Goal: Task Accomplishment & Management: Manage account settings

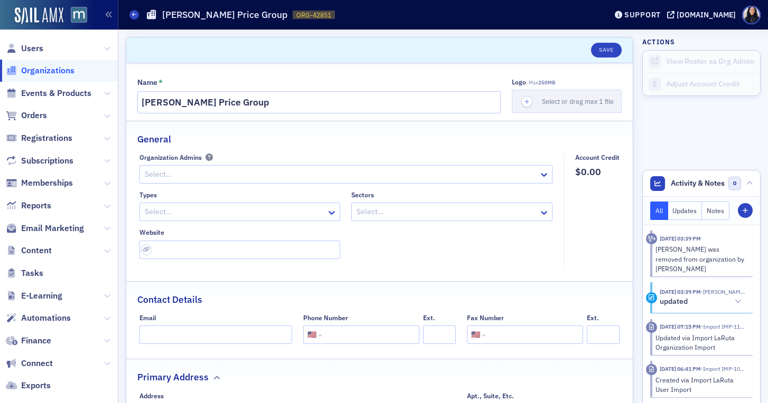
select select "US"
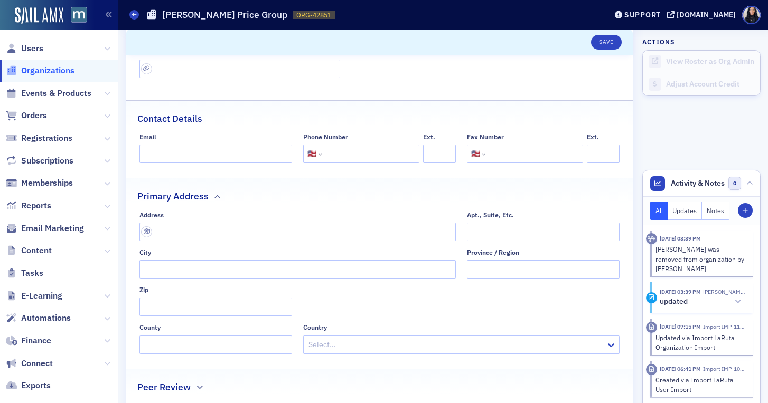
scroll to position [122, 0]
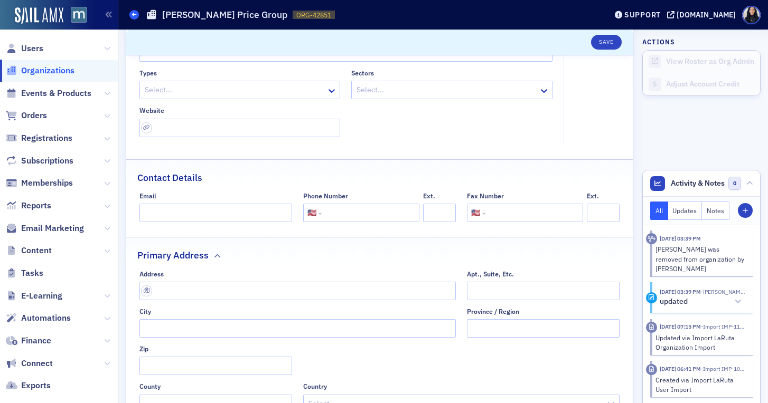
click at [133, 15] on icon at bounding box center [134, 14] width 4 height 5
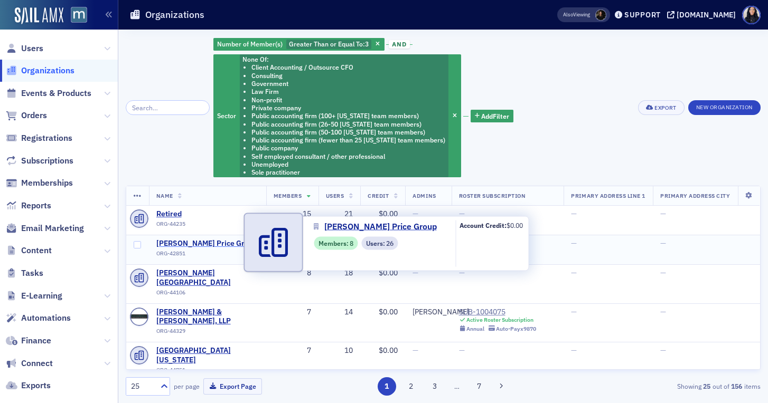
click at [181, 248] on span "[PERSON_NAME] Price Group" at bounding box center [206, 244] width 101 height 10
select select "US"
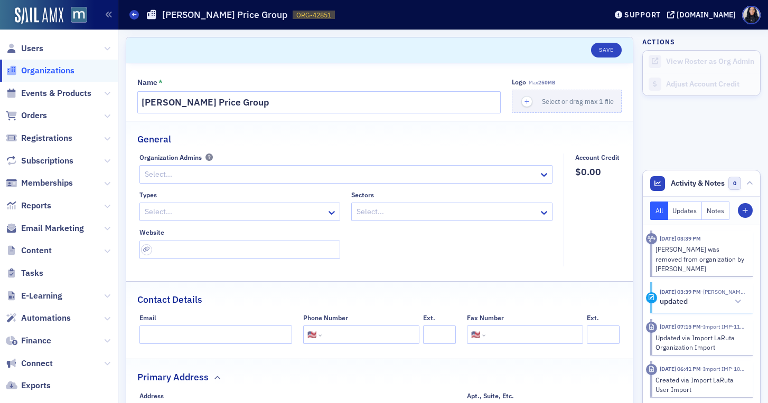
click at [316, 213] on div at bounding box center [235, 211] width 182 height 13
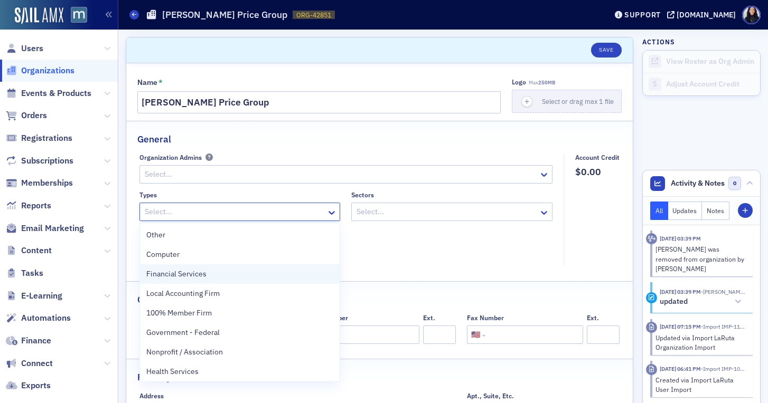
click at [299, 274] on div "Financial Services" at bounding box center [239, 274] width 187 height 11
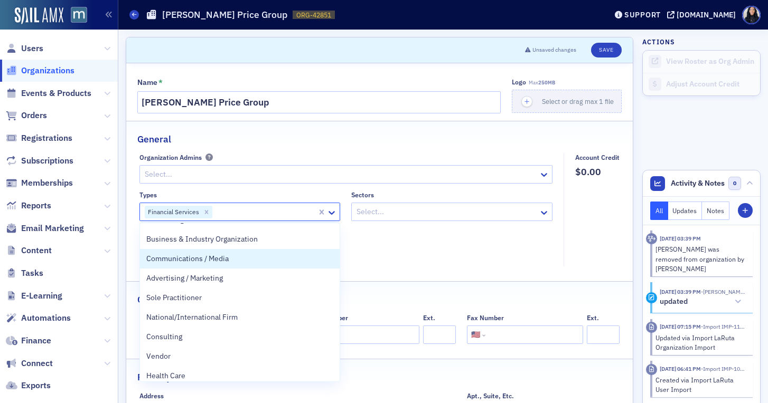
scroll to position [175, 0]
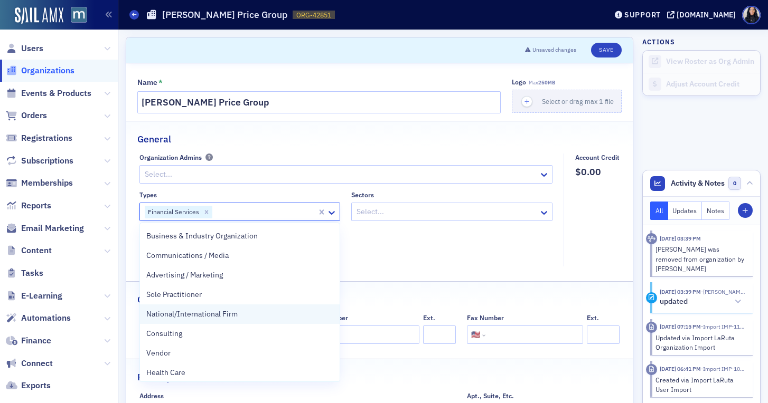
click at [286, 319] on div "National/International Firm" at bounding box center [239, 314] width 187 height 11
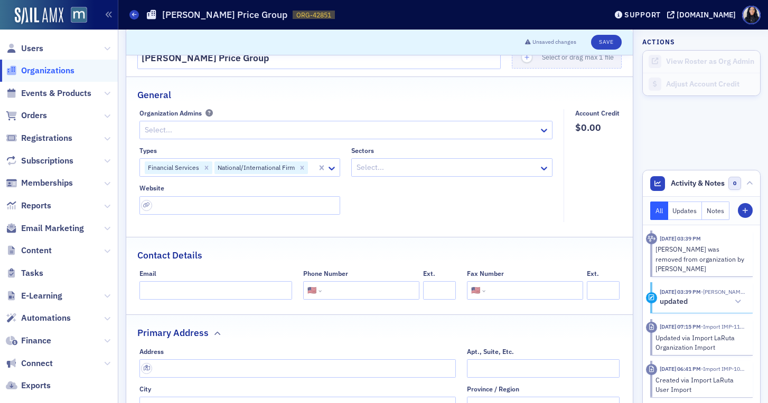
scroll to position [81, 0]
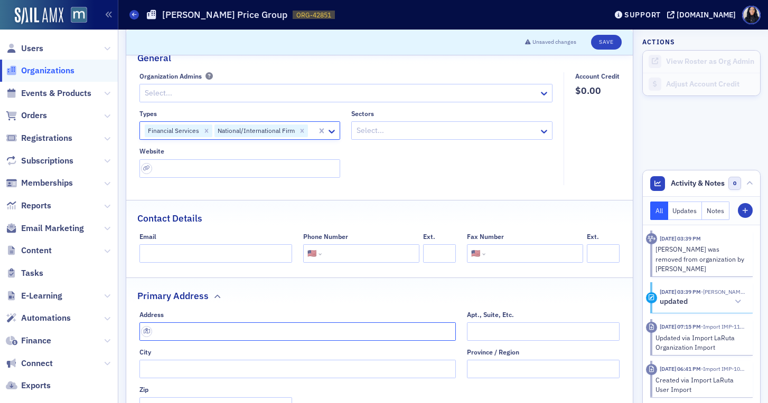
click at [196, 328] on input "text" at bounding box center [297, 332] width 316 height 18
paste input "[STREET_ADDRESS][PERSON_NAME]"
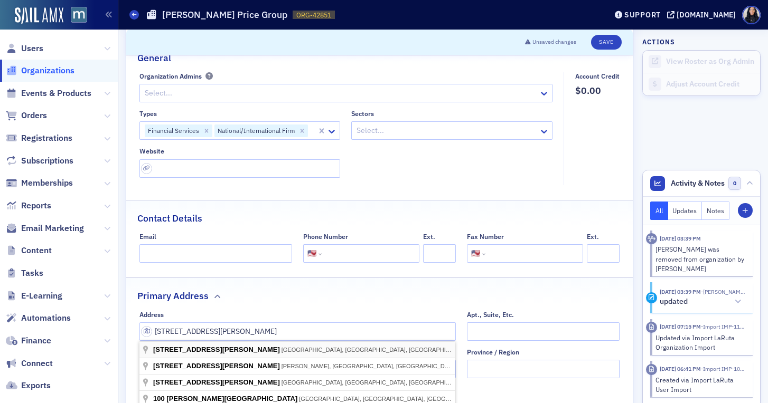
type input "[STREET_ADDRESS][PERSON_NAME]"
type input "[GEOGRAPHIC_DATA]"
type input "21202"
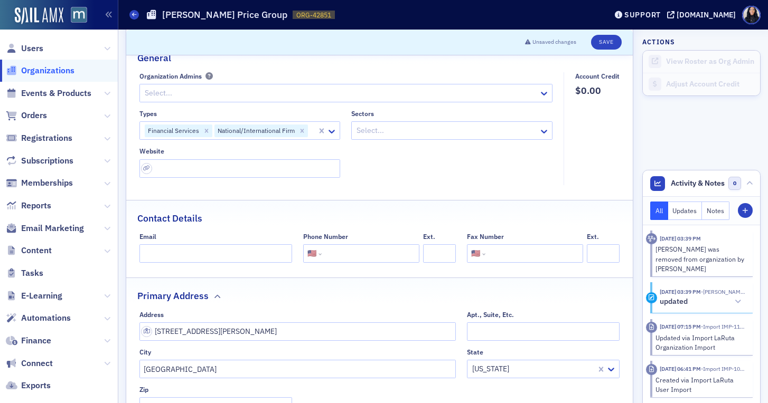
click at [393, 303] on fieldset "Primary Address Address [STREET_ADDRESS][PERSON_NAME] City [GEOGRAPHIC_DATA] [U…" at bounding box center [379, 370] width 506 height 184
click at [265, 169] on input "url" at bounding box center [239, 168] width 201 height 18
paste input "[URL][DOMAIN_NAME]"
type input "[URL][DOMAIN_NAME]"
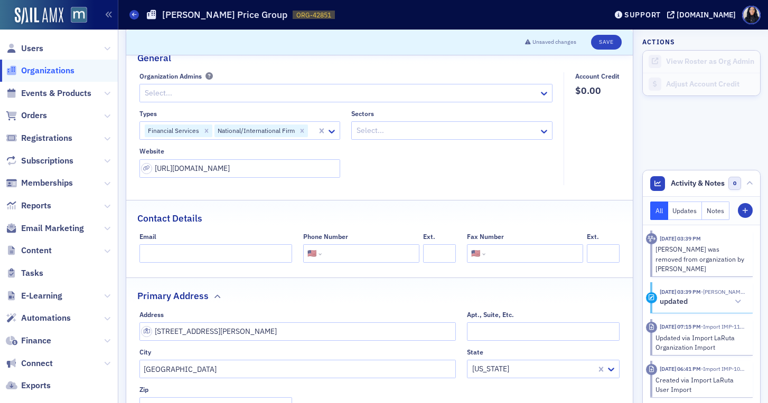
click at [403, 162] on div "Types Financial Services National/International Firm Sectors Select... Website …" at bounding box center [345, 144] width 413 height 68
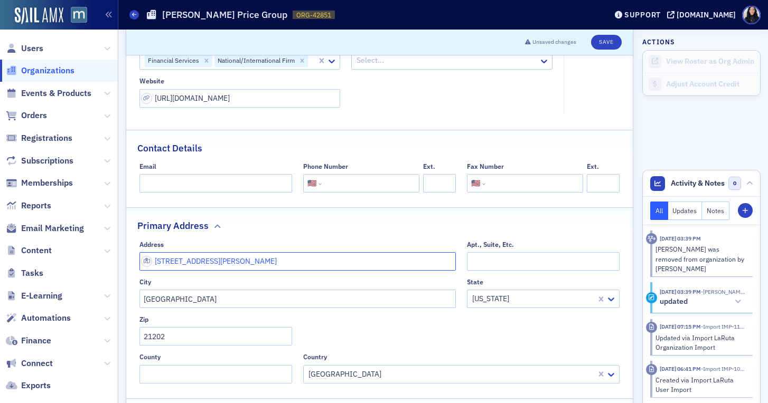
click at [210, 260] on input "[STREET_ADDRESS][PERSON_NAME]" at bounding box center [297, 261] width 316 height 18
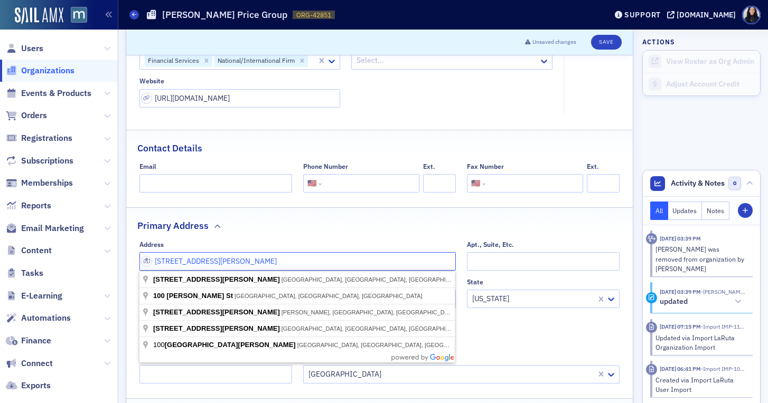
click at [210, 260] on input "[STREET_ADDRESS][PERSON_NAME]" at bounding box center [297, 261] width 316 height 18
paste input "307 Poin"
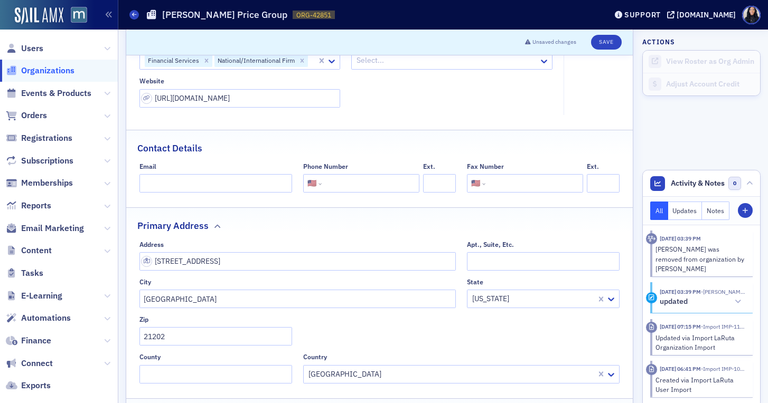
type input "[STREET_ADDRESS]"
type input "21231"
click at [310, 235] on fieldset "Primary Address Address [STREET_ADDRESS]. City [GEOGRAPHIC_DATA] [US_STATE] Zip…" at bounding box center [379, 300] width 506 height 184
click at [344, 186] on input "tel" at bounding box center [369, 183] width 91 height 18
type input "[PHONE_NUMBER]"
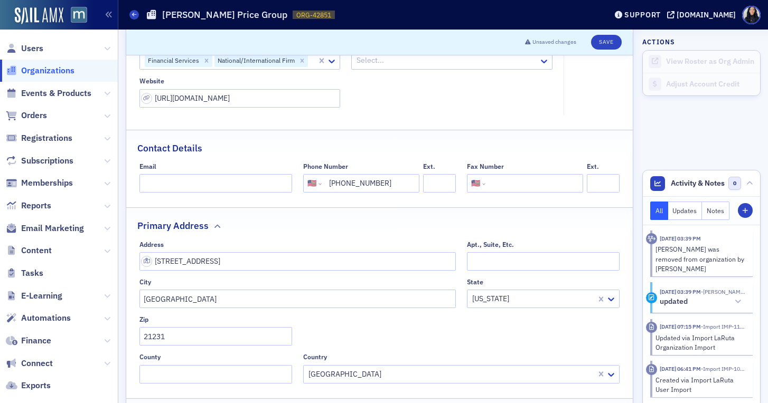
click at [442, 145] on div "Contact Details" at bounding box center [379, 142] width 484 height 25
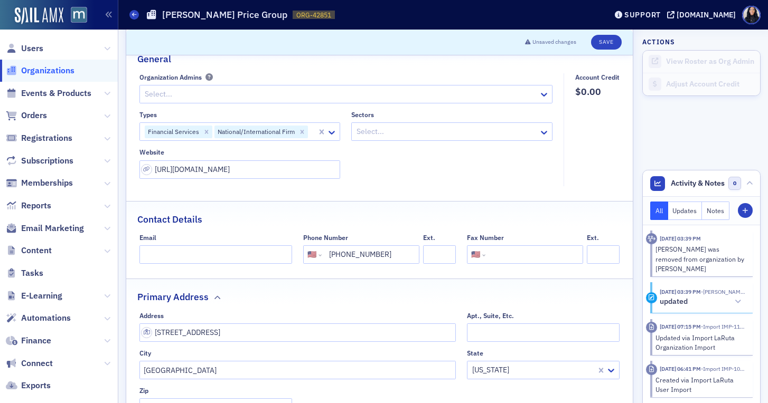
scroll to position [38, 0]
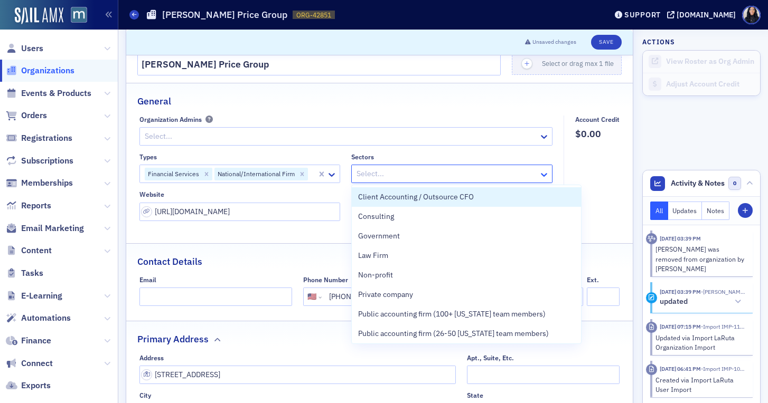
click at [542, 177] on icon at bounding box center [544, 174] width 11 height 11
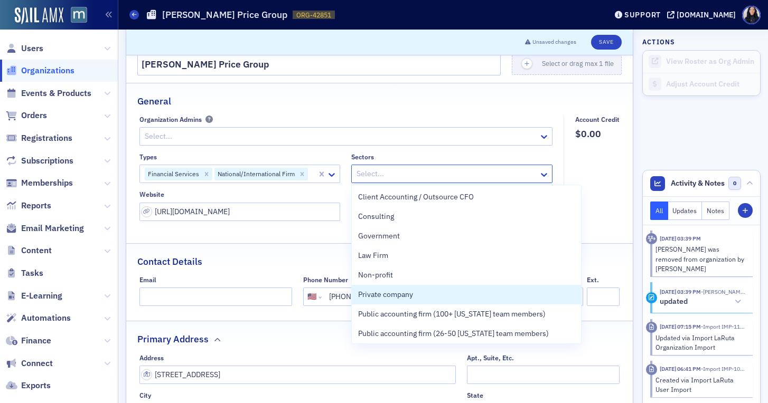
click at [310, 175] on div at bounding box center [312, 173] width 7 height 13
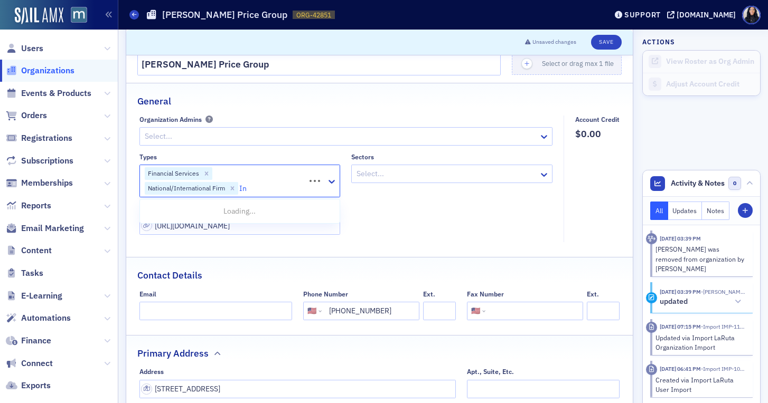
type input "I"
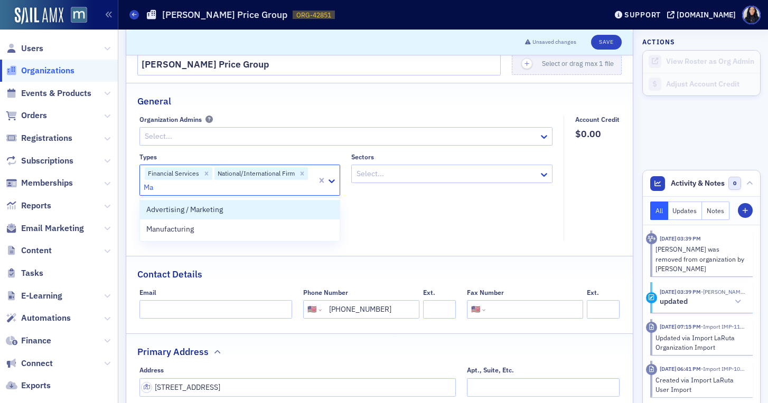
type input "M"
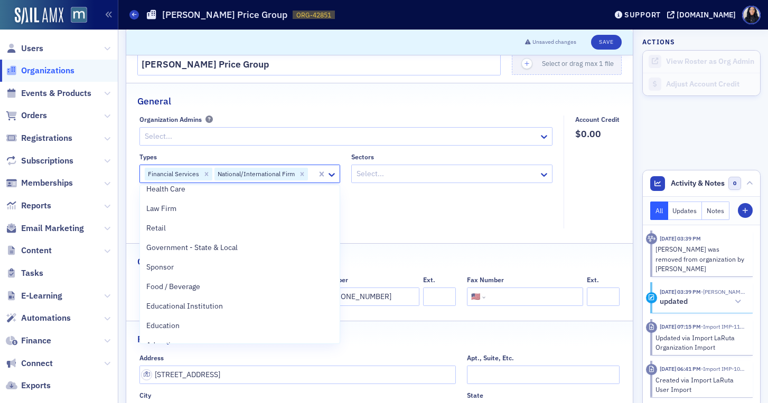
scroll to position [251, 0]
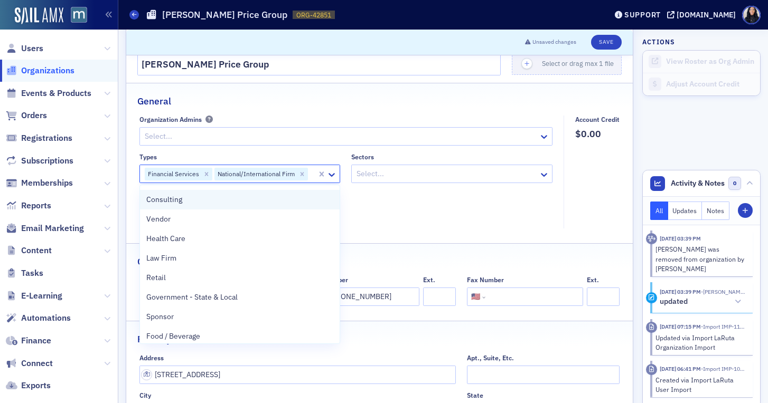
click at [232, 202] on div "Consulting" at bounding box center [239, 199] width 187 height 11
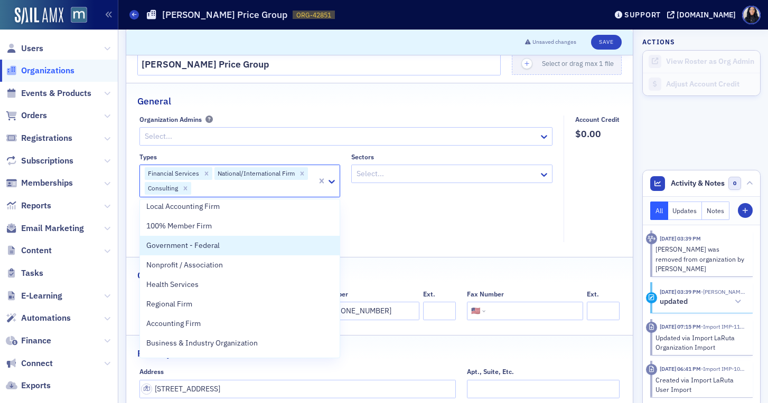
scroll to position [42, 0]
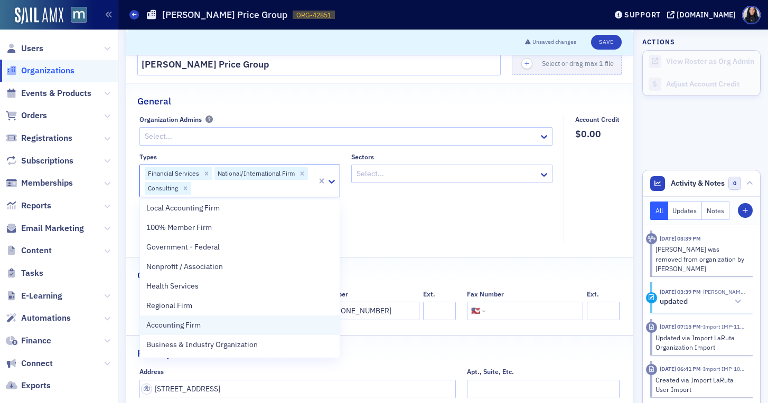
click at [202, 326] on div "Accounting Firm" at bounding box center [239, 325] width 187 height 11
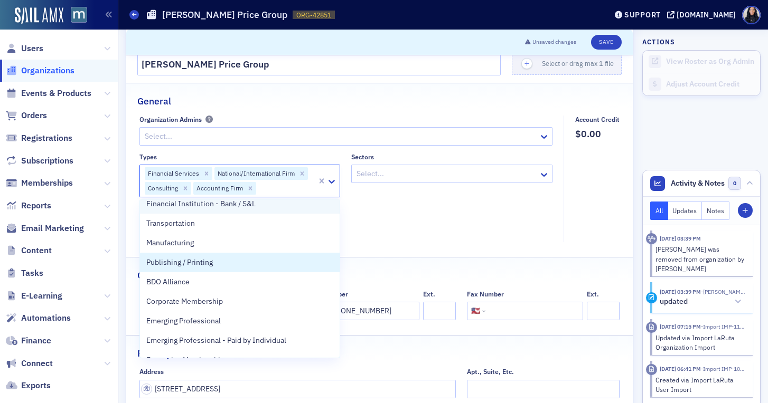
scroll to position [471, 0]
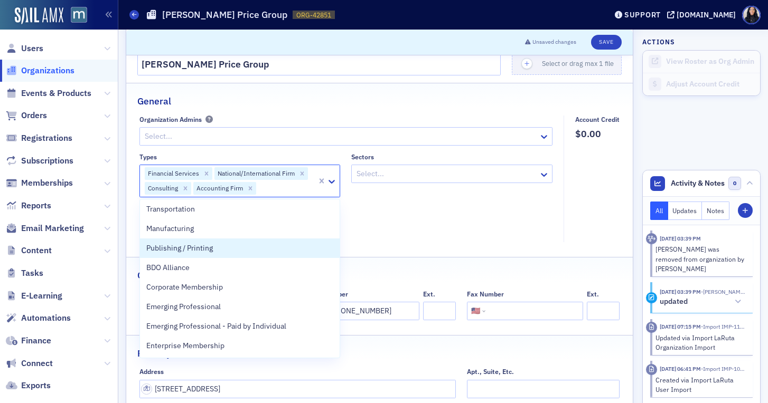
click at [417, 211] on div "Types option Accounting Firm, selected. Publishing / Printing, 27 of 32. 32 res…" at bounding box center [345, 194] width 413 height 82
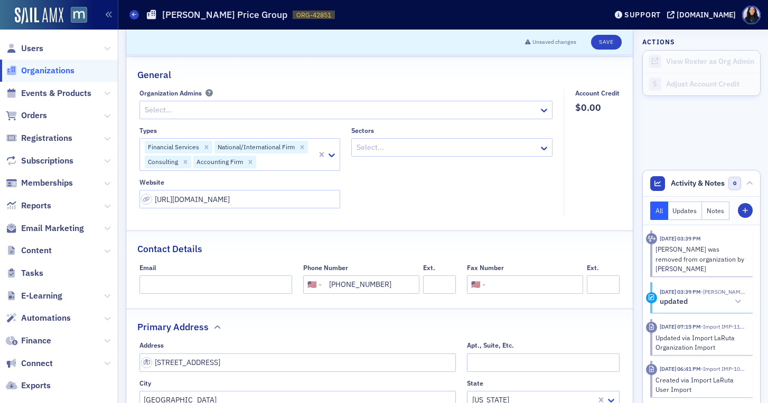
scroll to position [54, 0]
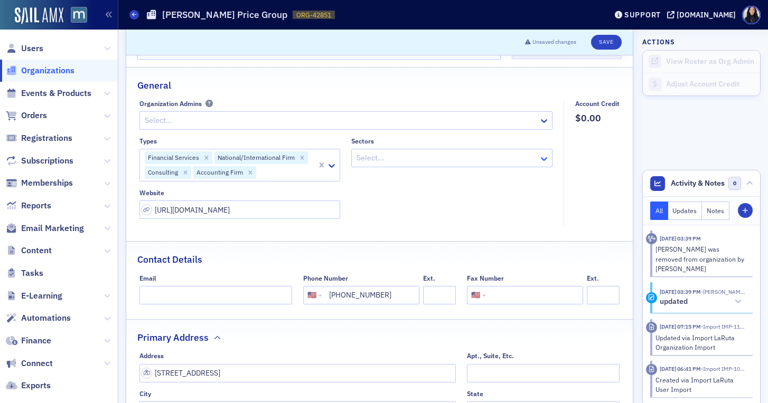
click at [541, 161] on icon at bounding box center [544, 159] width 11 height 11
click at [250, 172] on icon "Remove Accounting Firm" at bounding box center [250, 173] width 4 height 4
click at [545, 162] on icon at bounding box center [544, 159] width 11 height 11
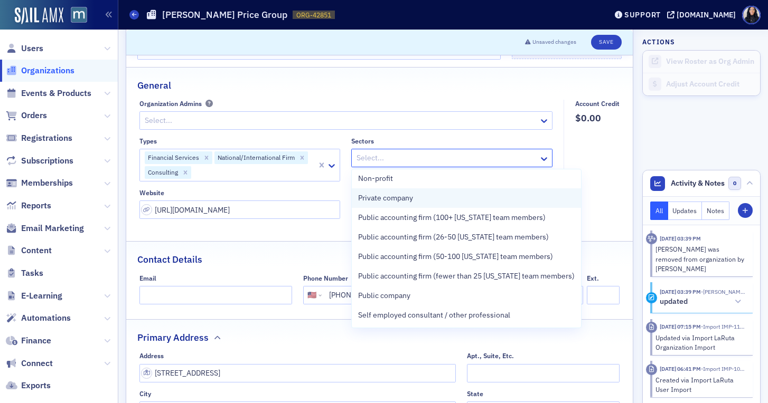
scroll to position [119, 0]
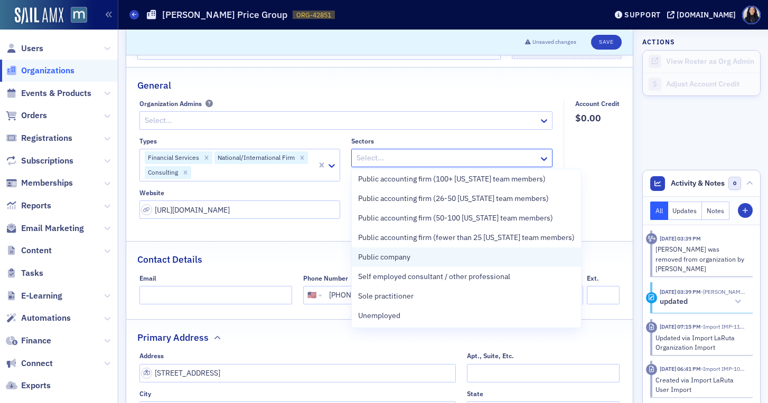
click at [491, 260] on div "Public company" at bounding box center [466, 257] width 216 height 11
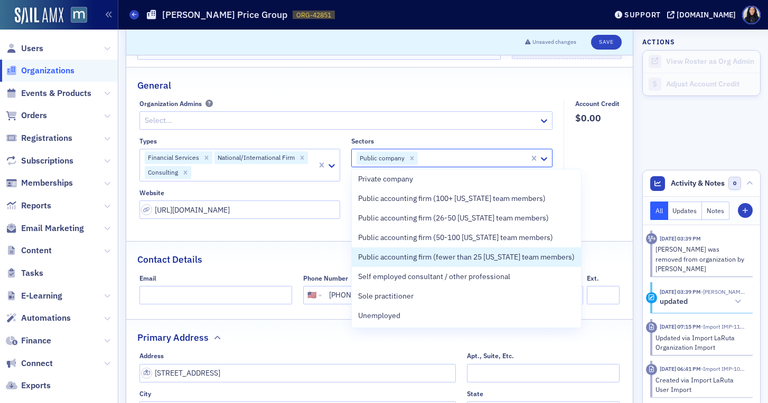
scroll to position [100, 0]
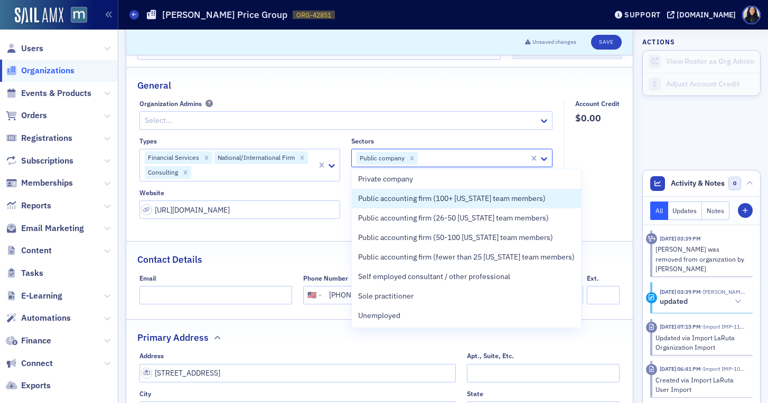
click at [593, 181] on fieldset "Account Credit $0.00" at bounding box center [594, 163] width 62 height 127
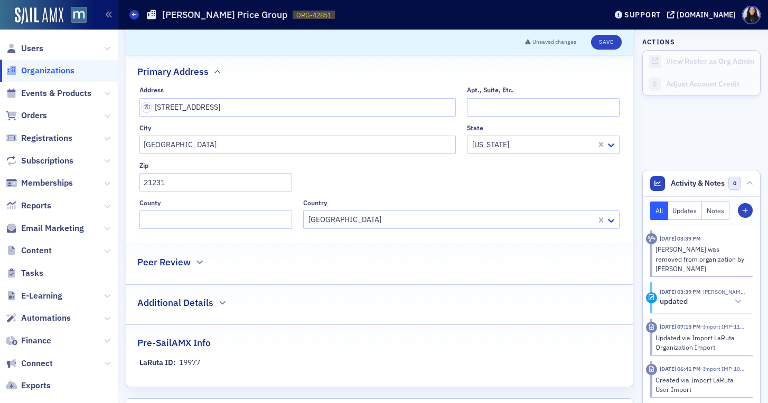
scroll to position [475, 0]
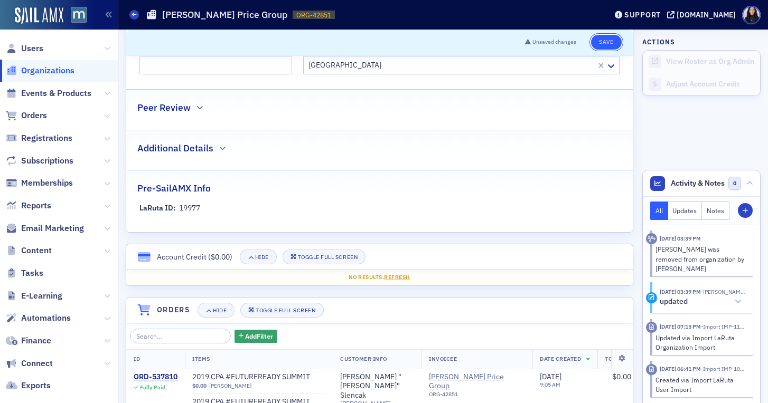
click at [606, 43] on button "Save" at bounding box center [606, 42] width 30 height 15
select select "US"
